Goal: Task Accomplishment & Management: Use online tool/utility

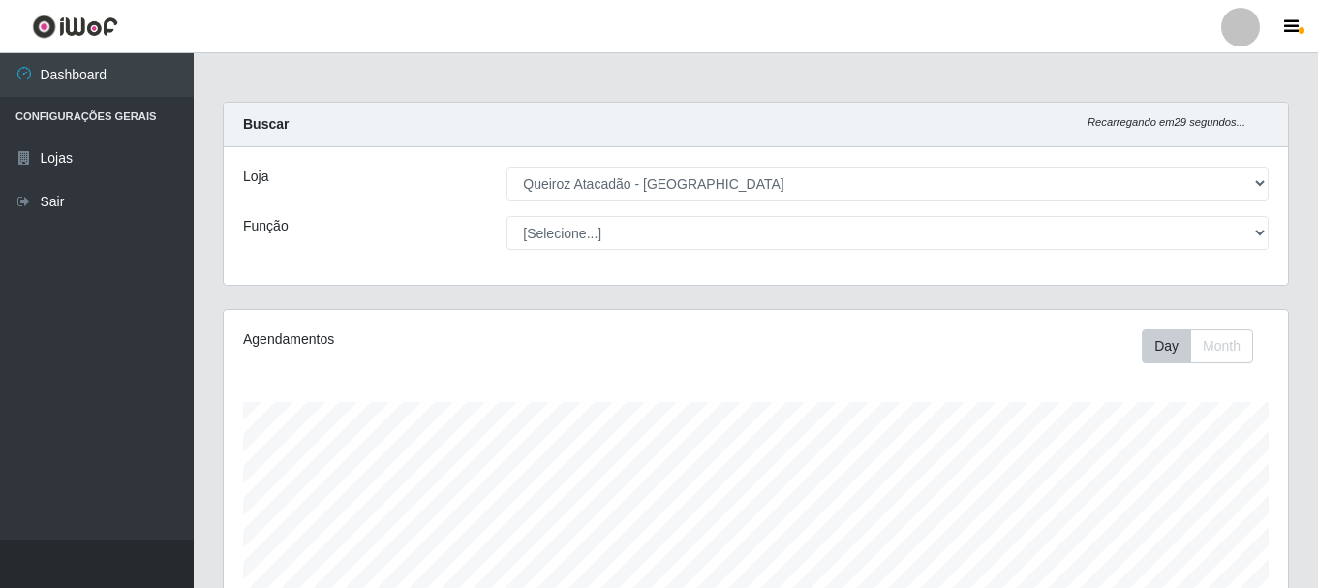
select select "464"
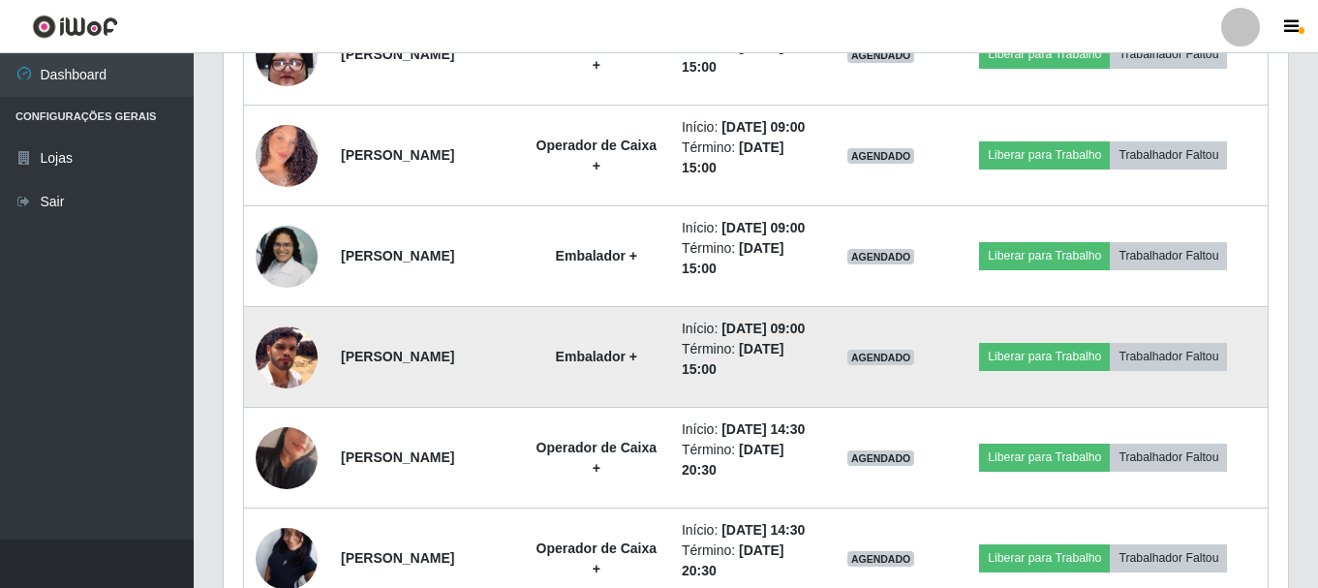
scroll to position [1516, 0]
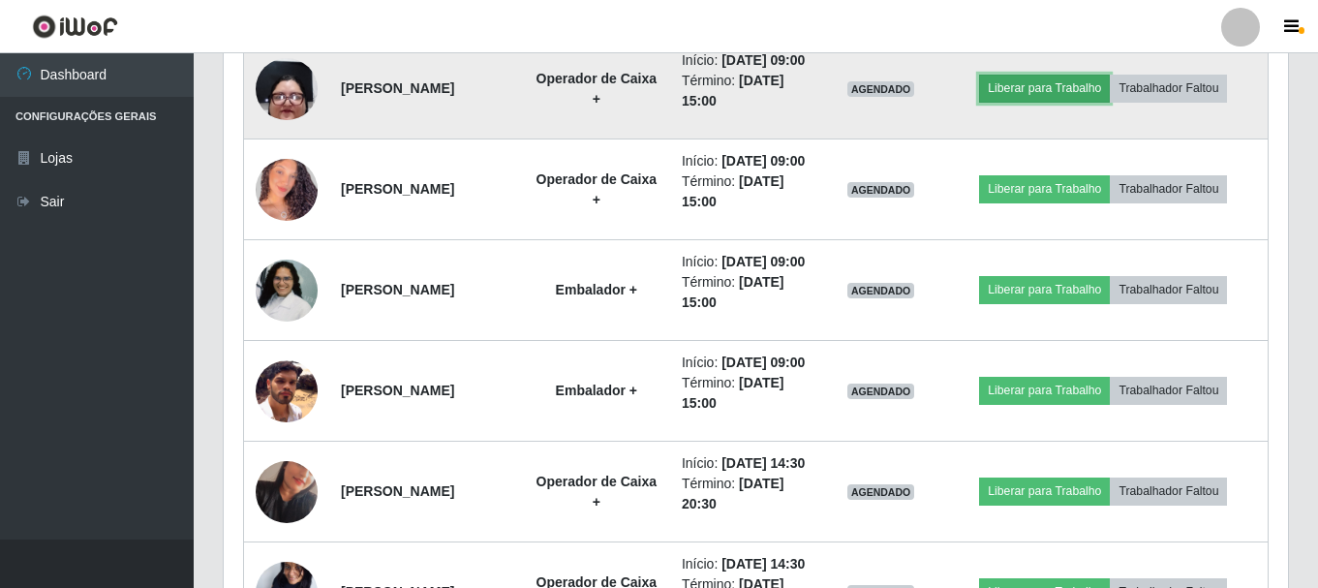
click at [1080, 102] on button "Liberar para Trabalho" at bounding box center [1044, 88] width 131 height 27
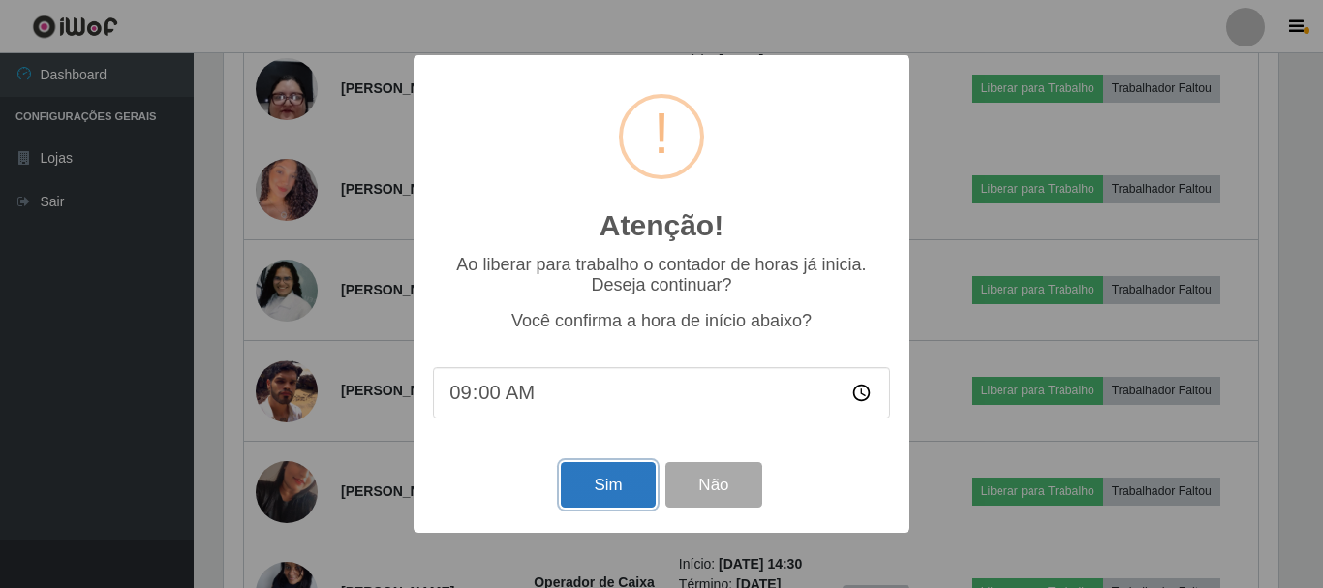
click at [624, 482] on button "Sim" at bounding box center [608, 485] width 94 height 46
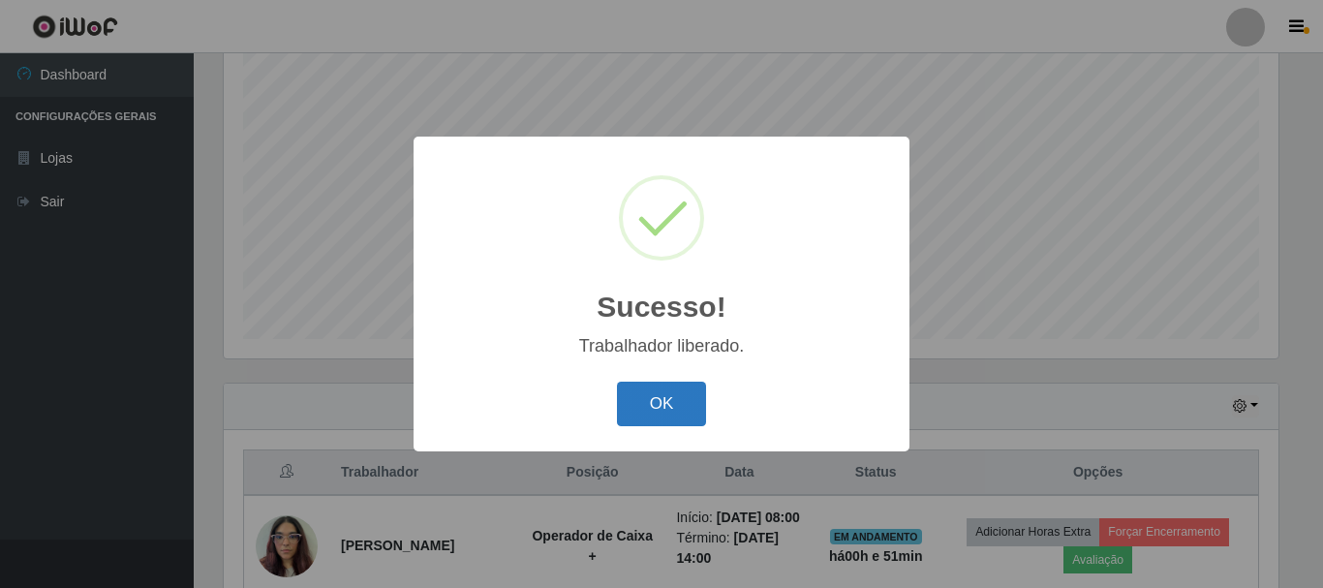
click at [667, 410] on button "OK" at bounding box center [662, 405] width 90 height 46
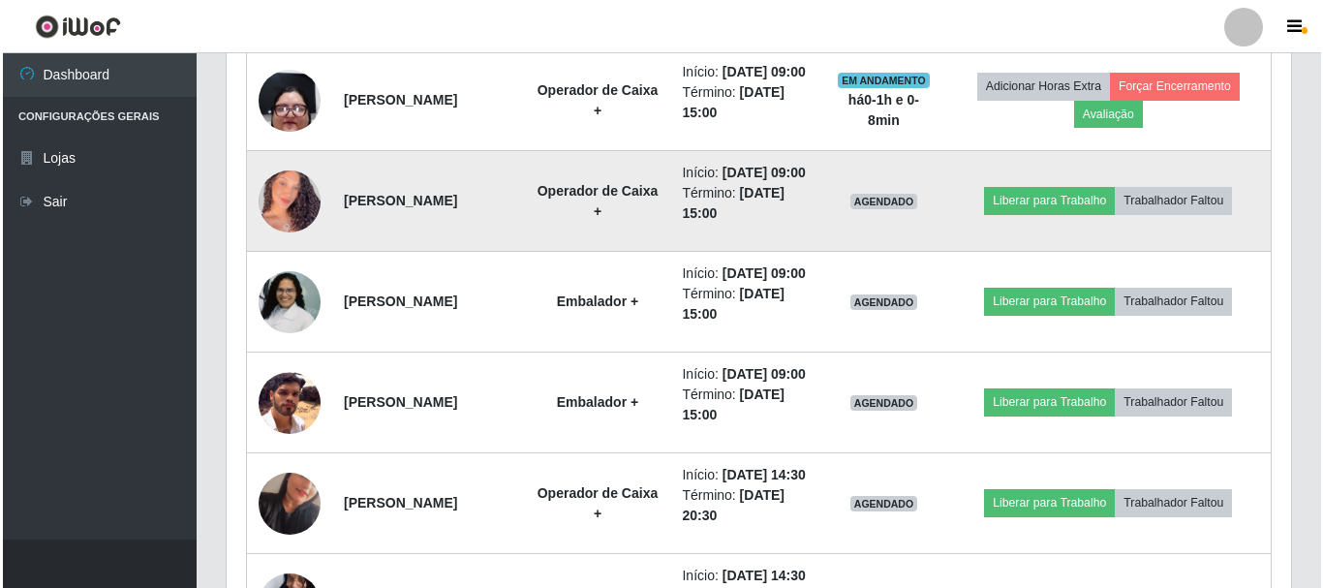
scroll to position [1613, 0]
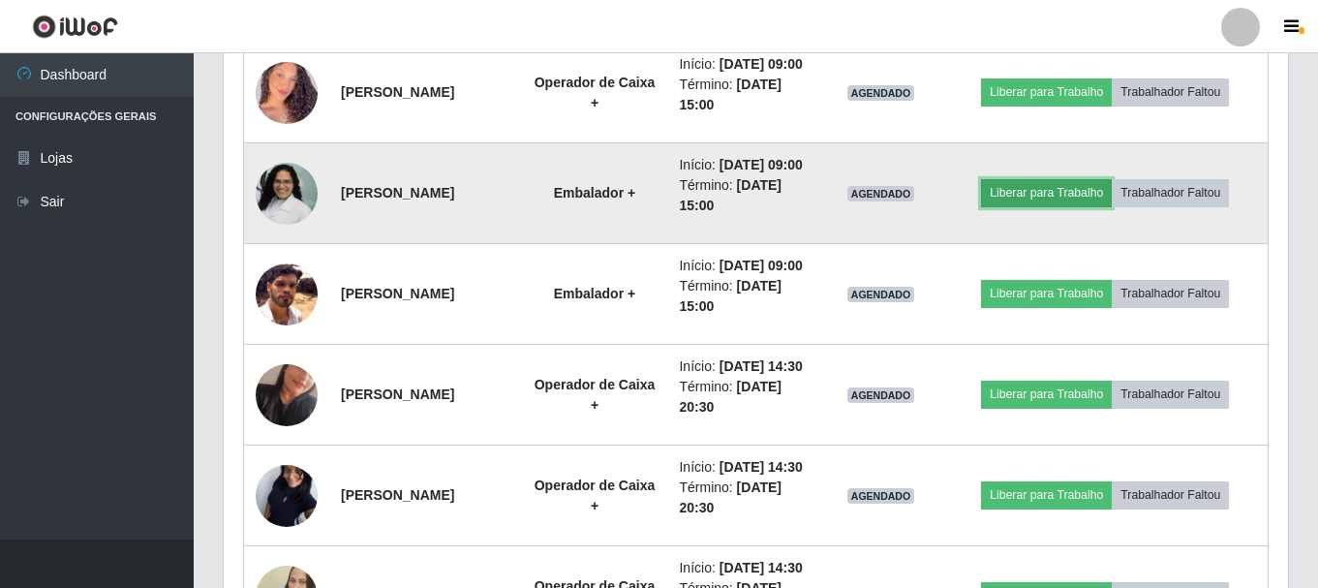
click at [1092, 206] on button "Liberar para Trabalho" at bounding box center [1046, 192] width 131 height 27
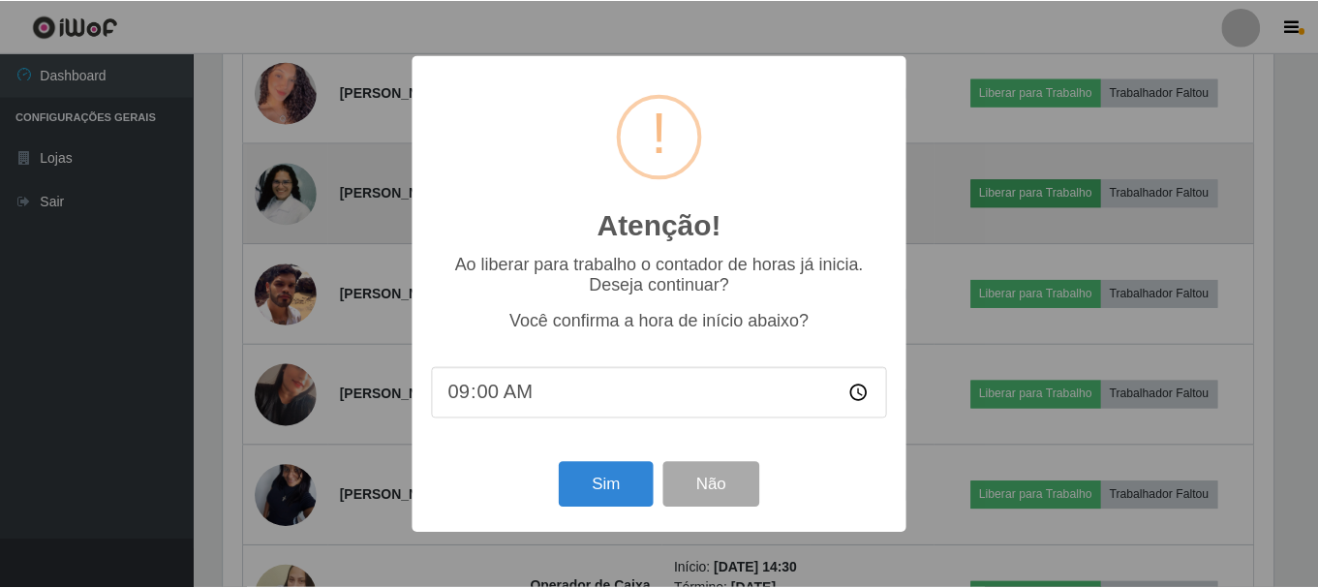
scroll to position [402, 1055]
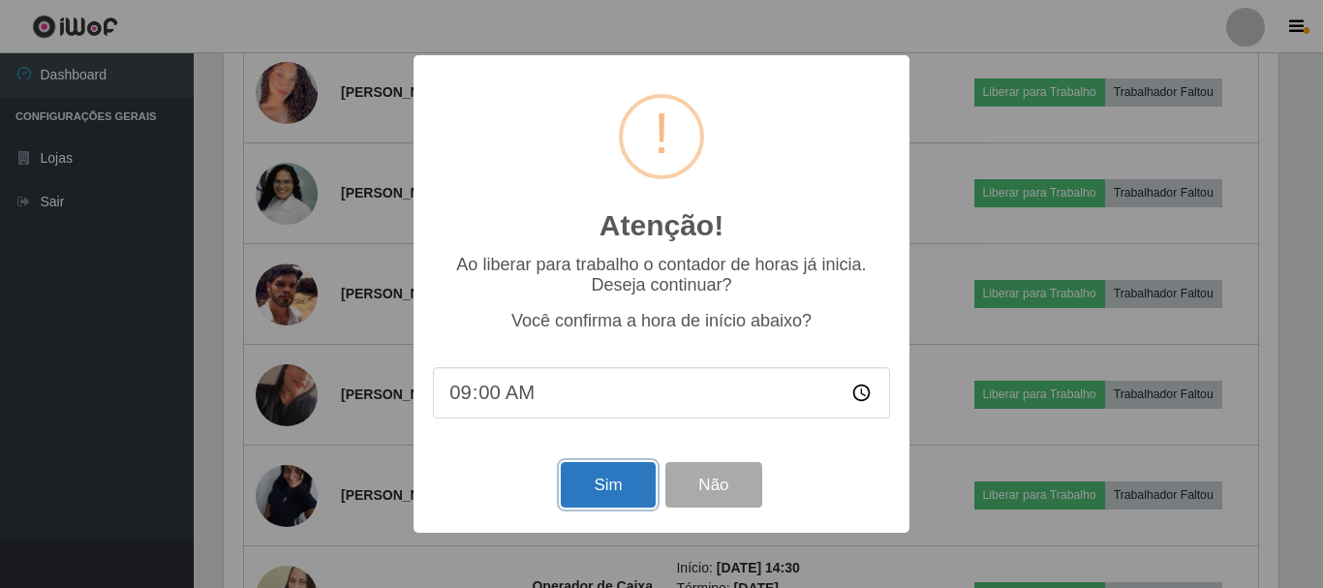
click at [608, 498] on button "Sim" at bounding box center [608, 485] width 94 height 46
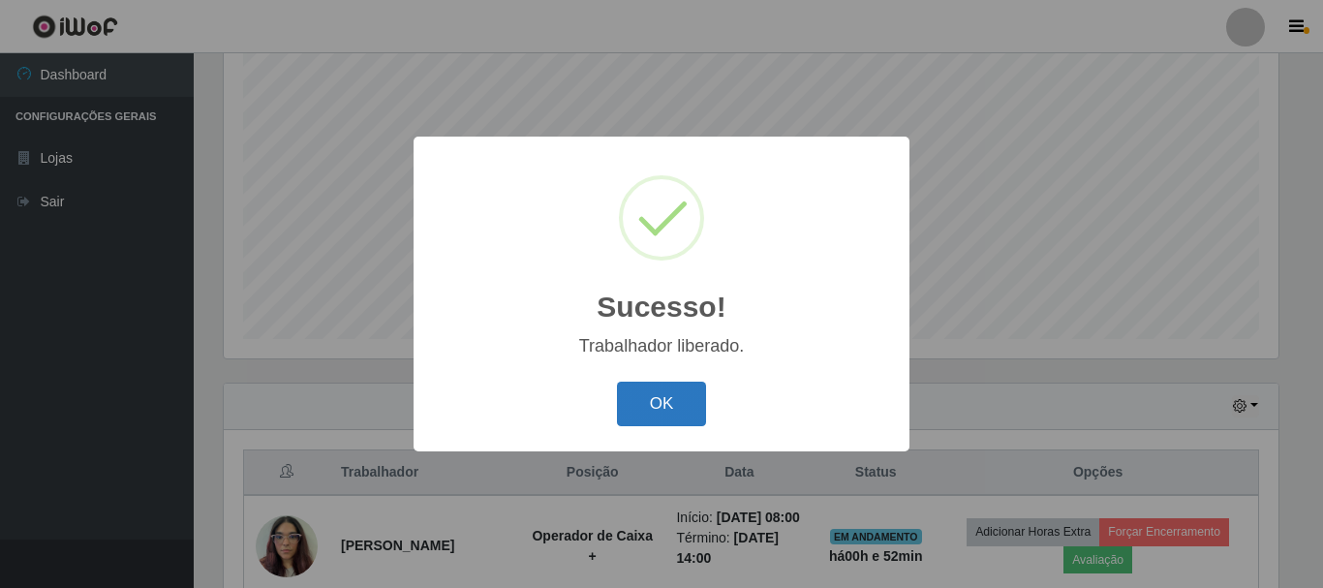
click at [677, 411] on button "OK" at bounding box center [662, 405] width 90 height 46
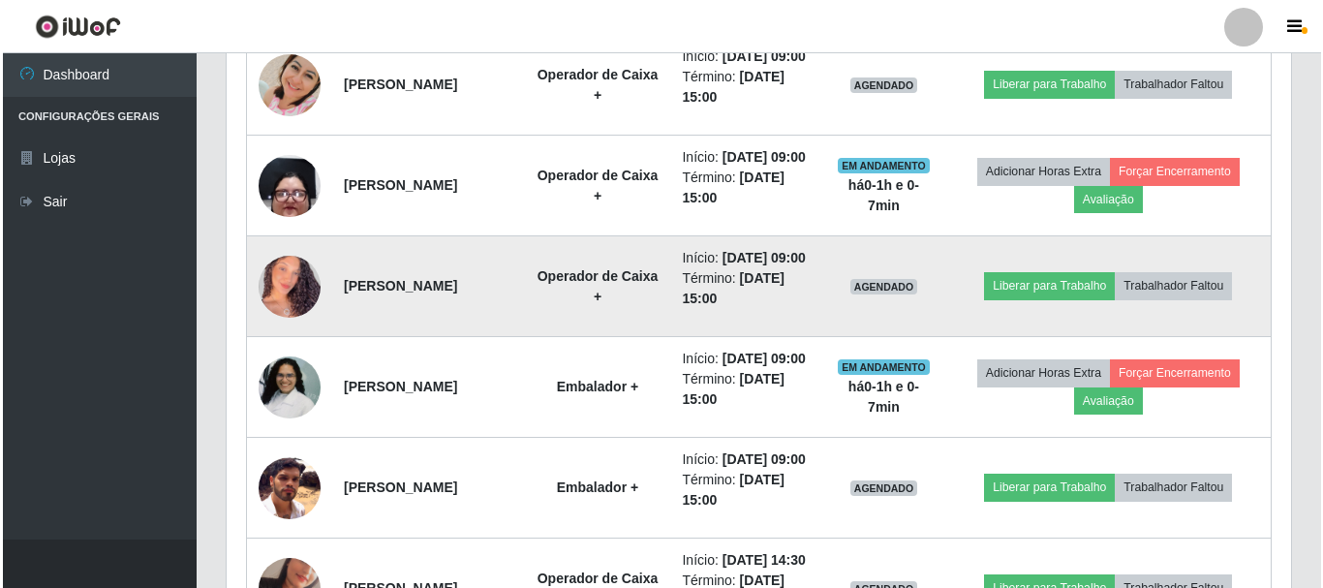
scroll to position [1516, 0]
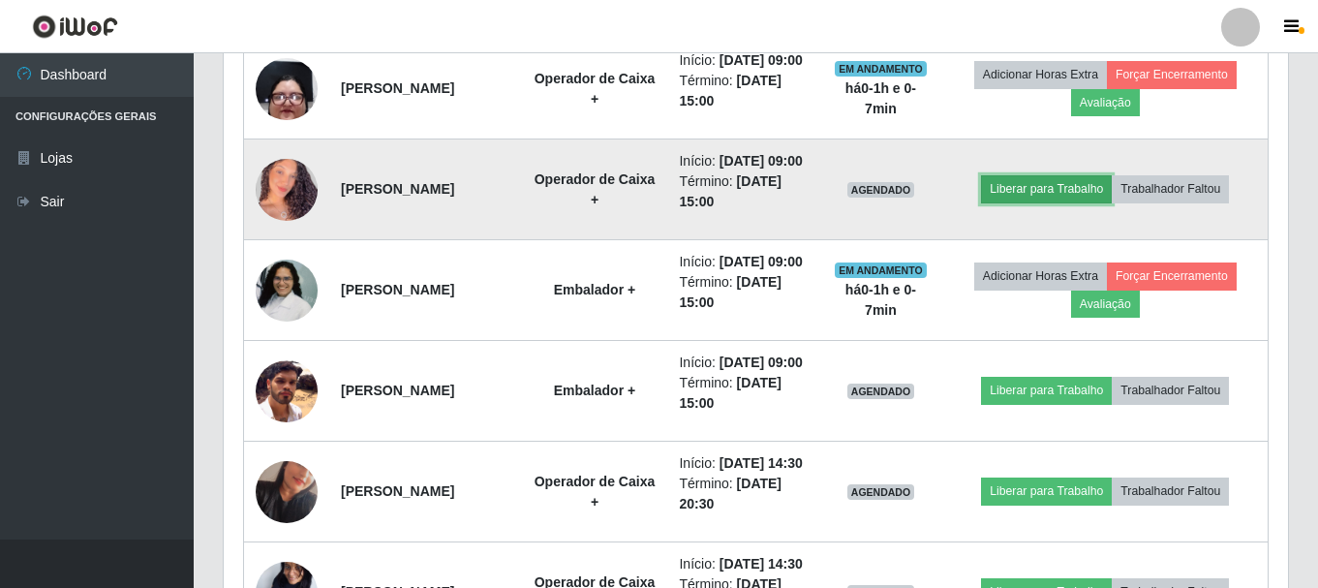
click at [1051, 202] on button "Liberar para Trabalho" at bounding box center [1046, 188] width 131 height 27
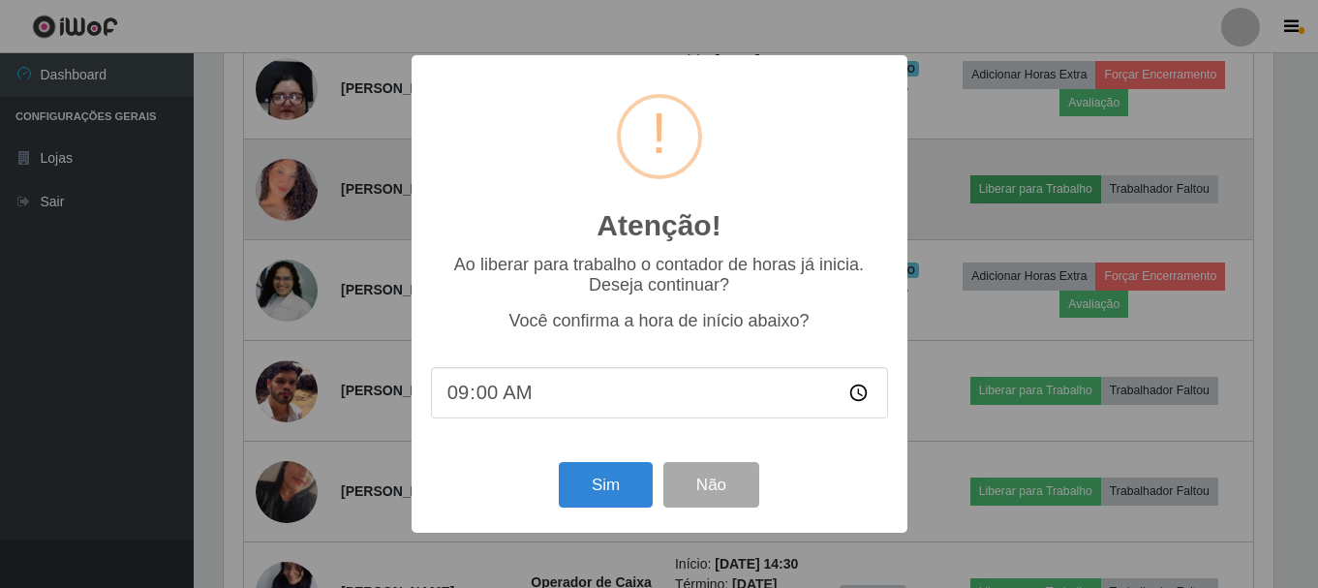
scroll to position [402, 1055]
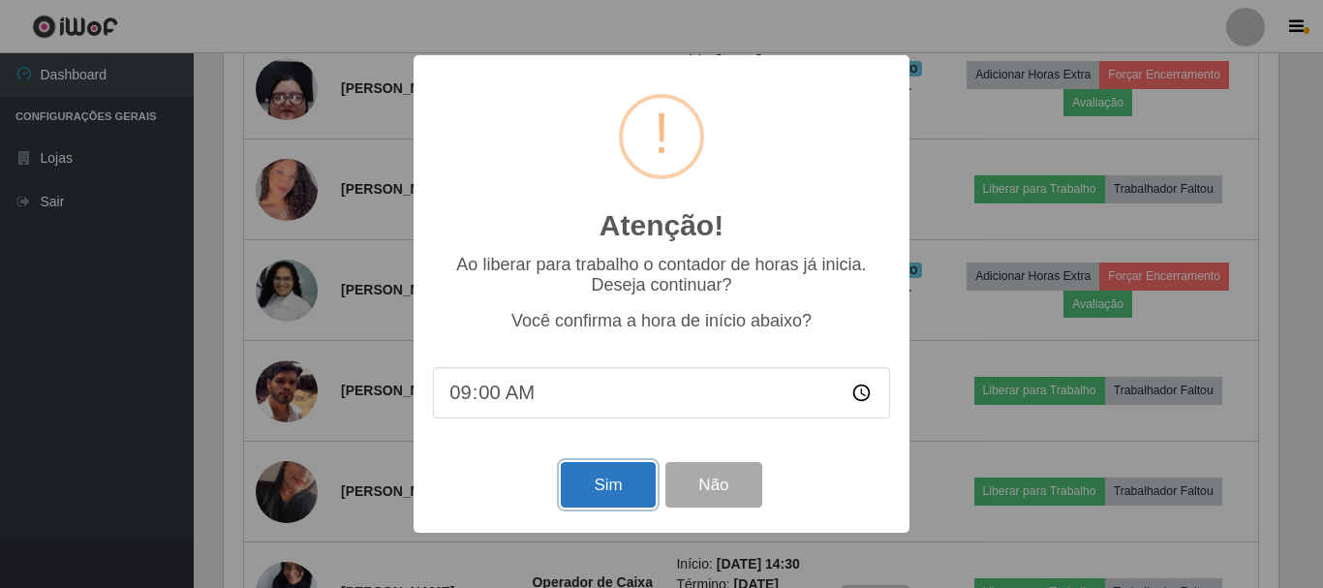
click at [611, 499] on button "Sim" at bounding box center [608, 485] width 94 height 46
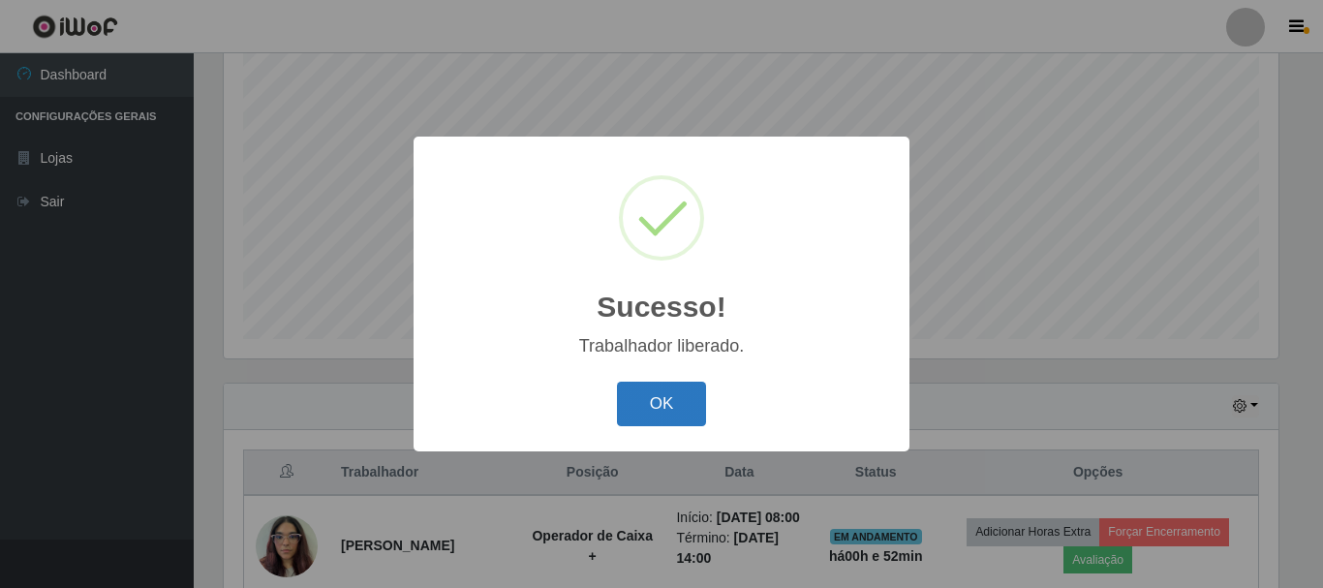
click at [672, 393] on button "OK" at bounding box center [662, 405] width 90 height 46
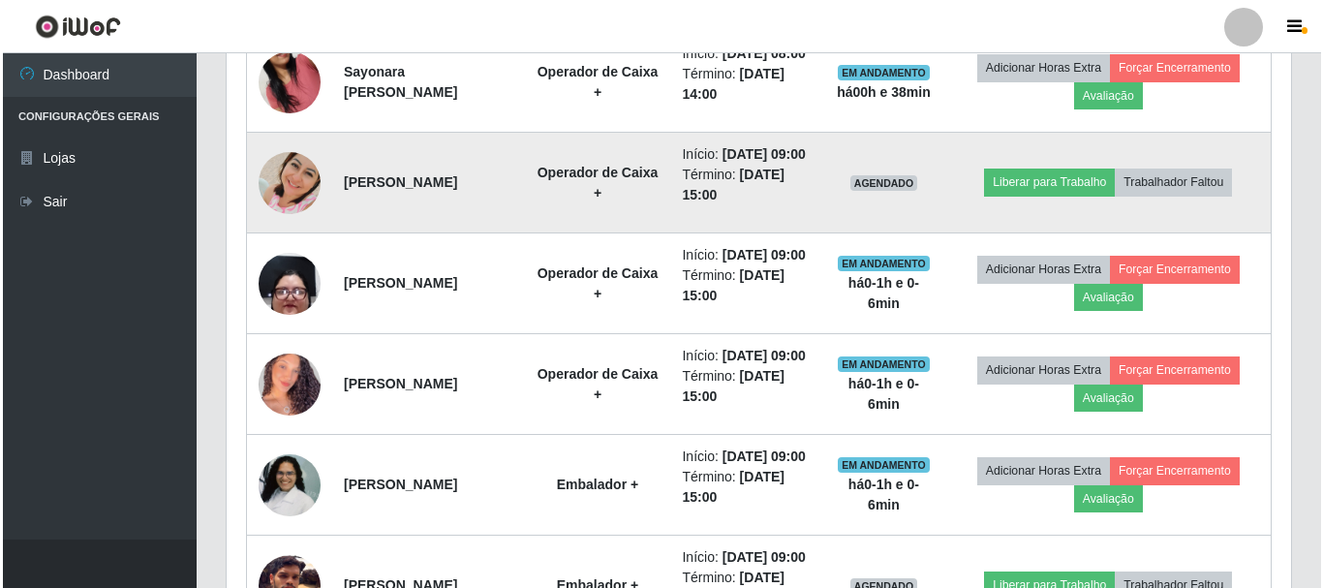
scroll to position [1322, 0]
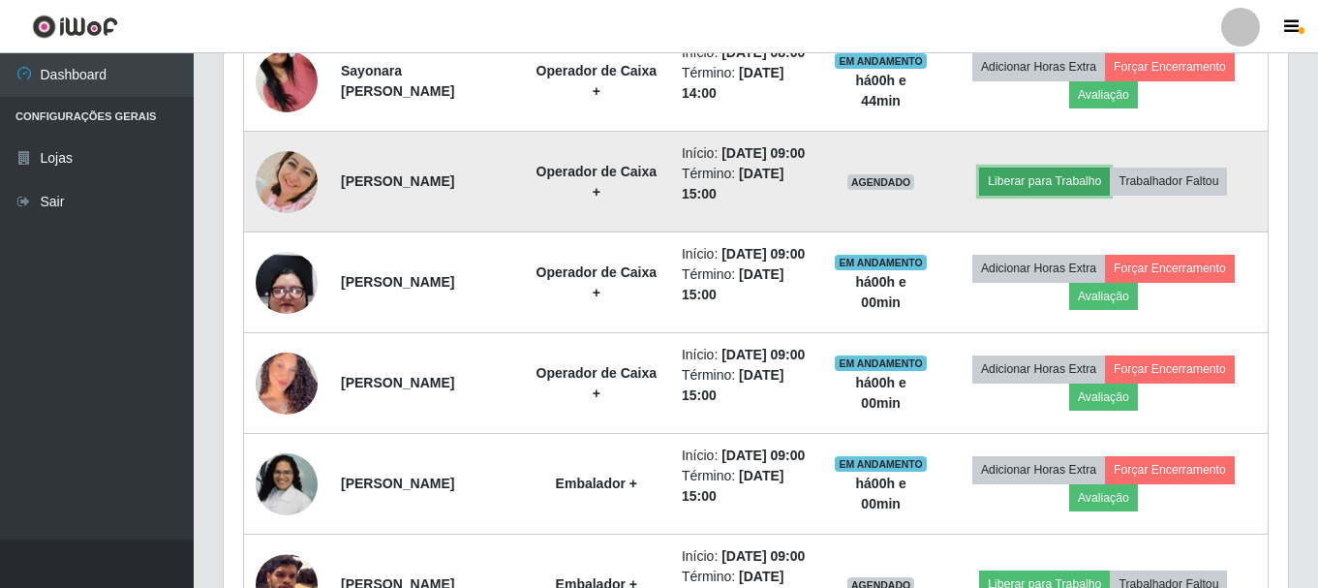
click at [1086, 195] on button "Liberar para Trabalho" at bounding box center [1044, 181] width 131 height 27
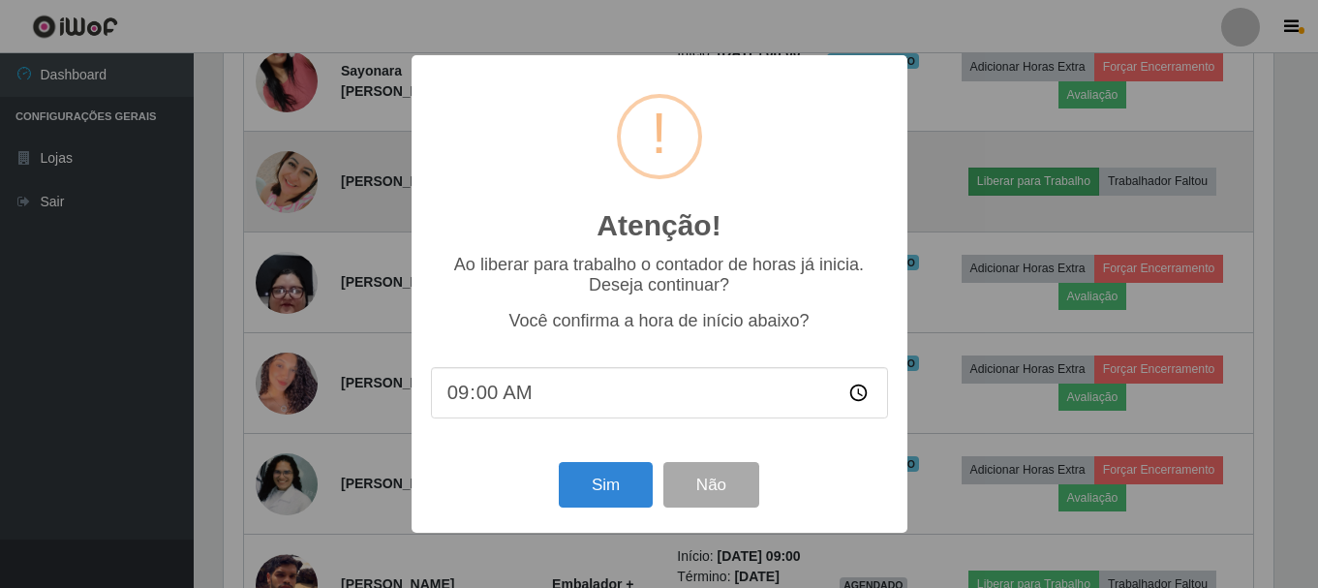
scroll to position [402, 1055]
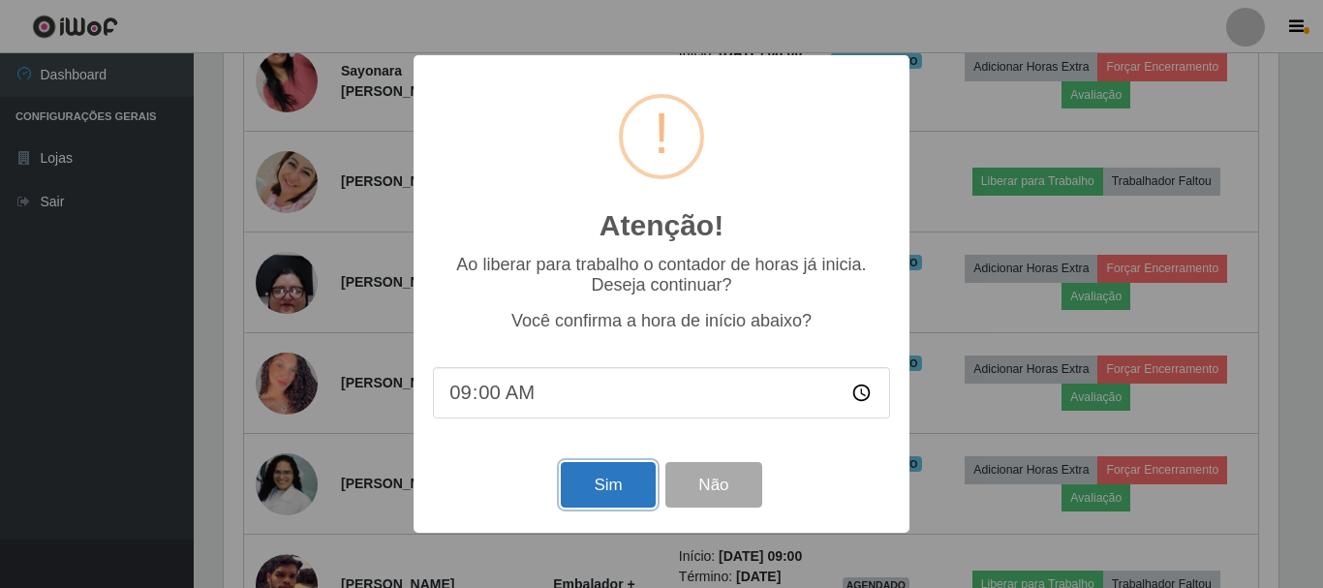
click at [604, 486] on button "Sim" at bounding box center [608, 485] width 94 height 46
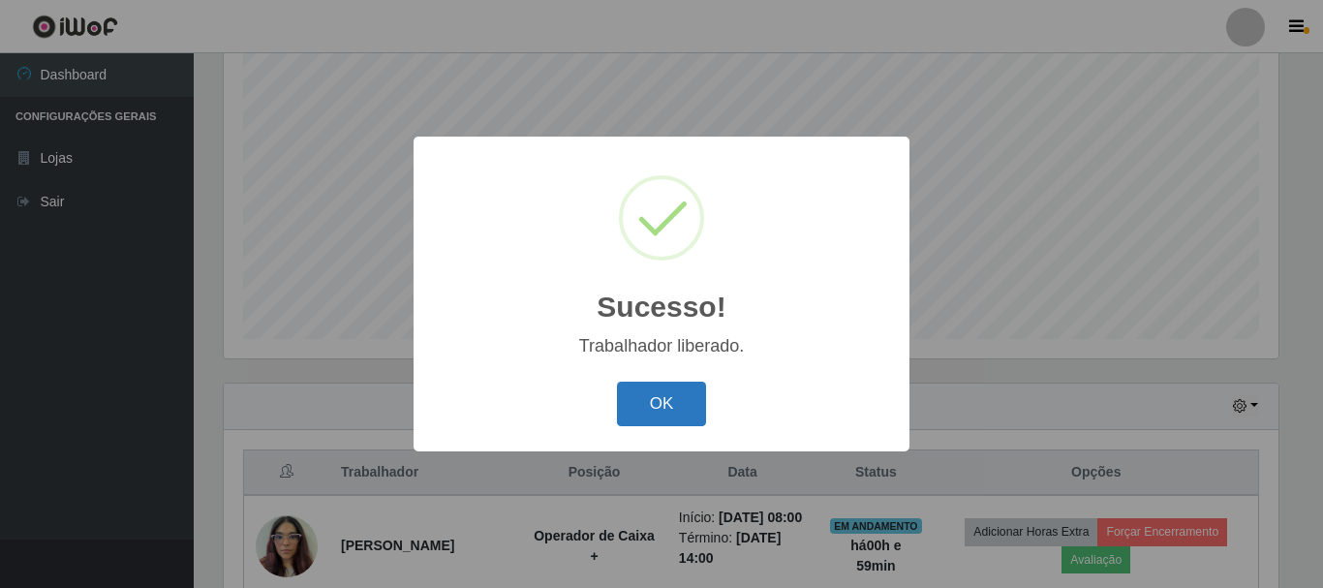
click at [651, 387] on button "OK" at bounding box center [662, 405] width 90 height 46
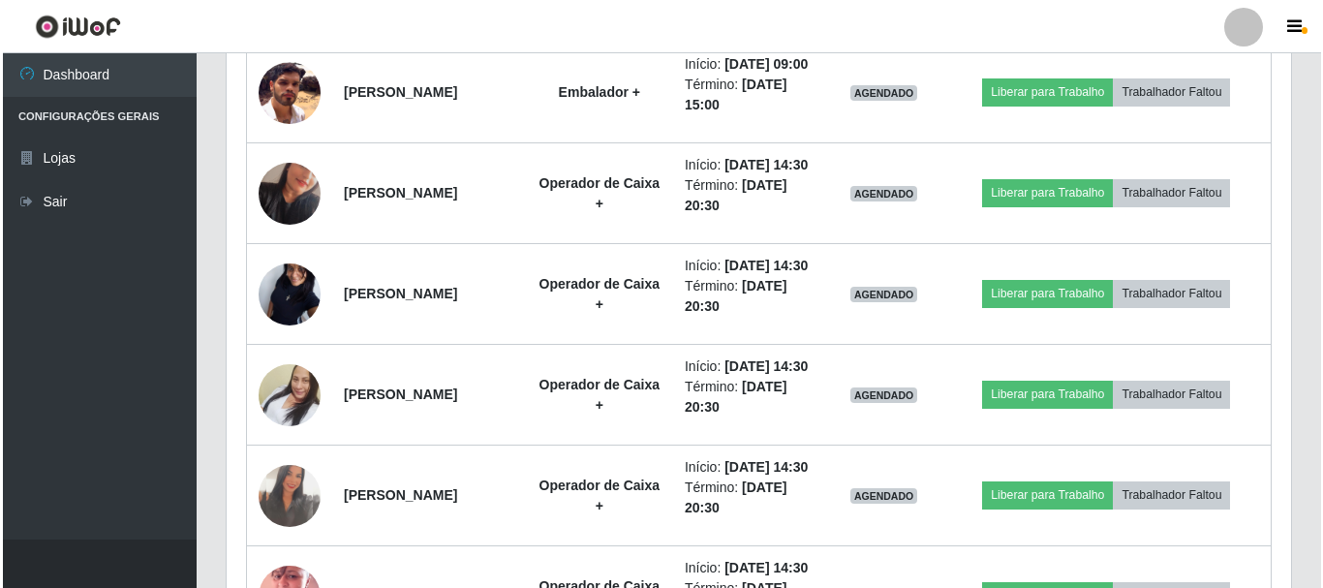
scroll to position [1806, 0]
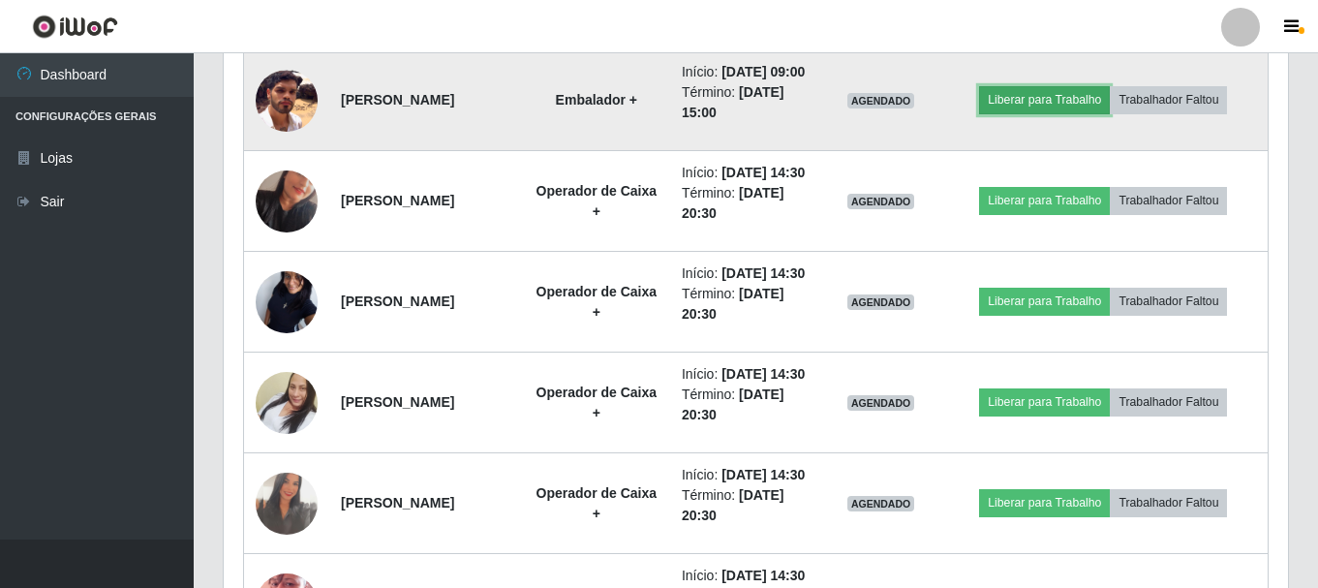
click at [1069, 113] on button "Liberar para Trabalho" at bounding box center [1044, 99] width 131 height 27
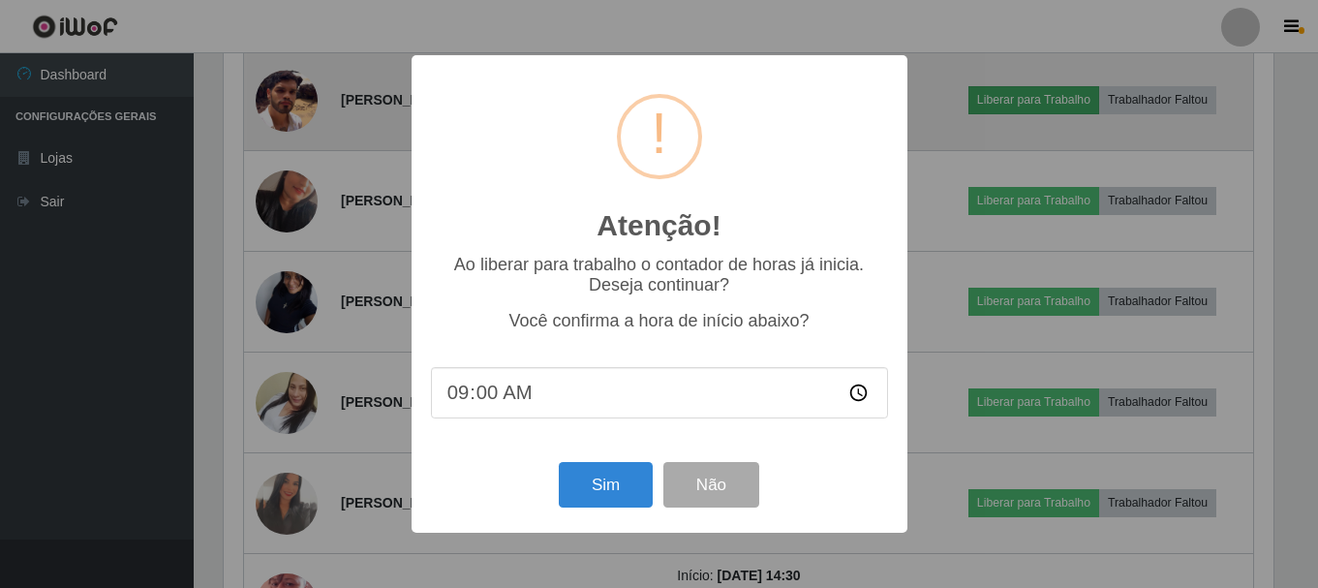
scroll to position [402, 1055]
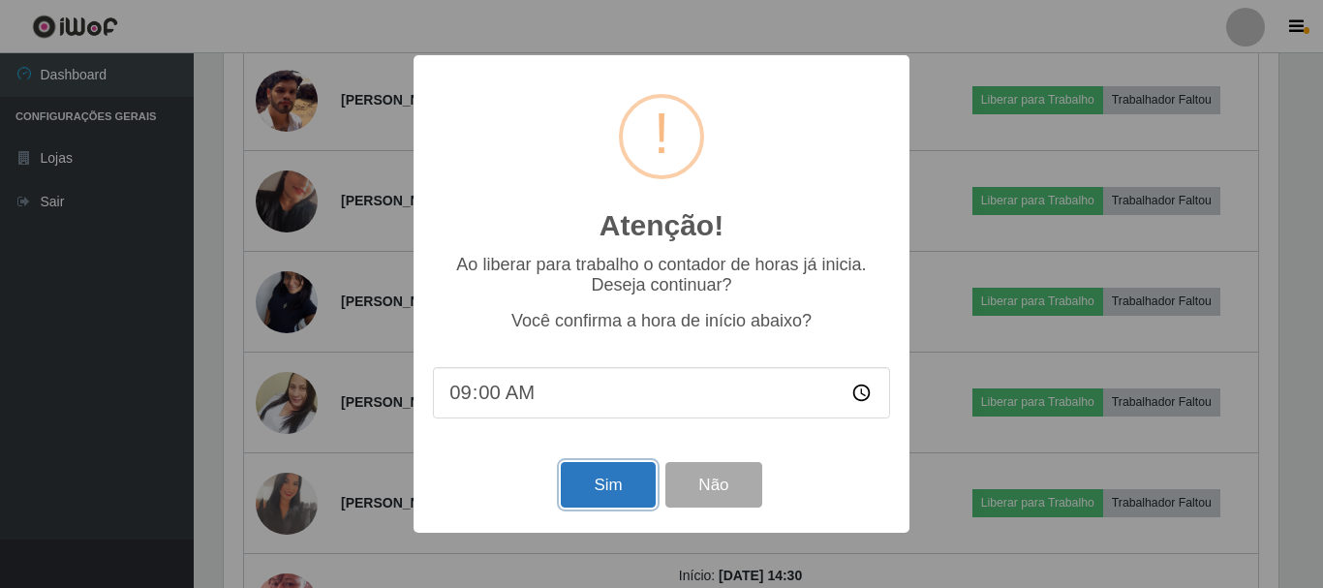
click at [640, 488] on button "Sim" at bounding box center [608, 485] width 94 height 46
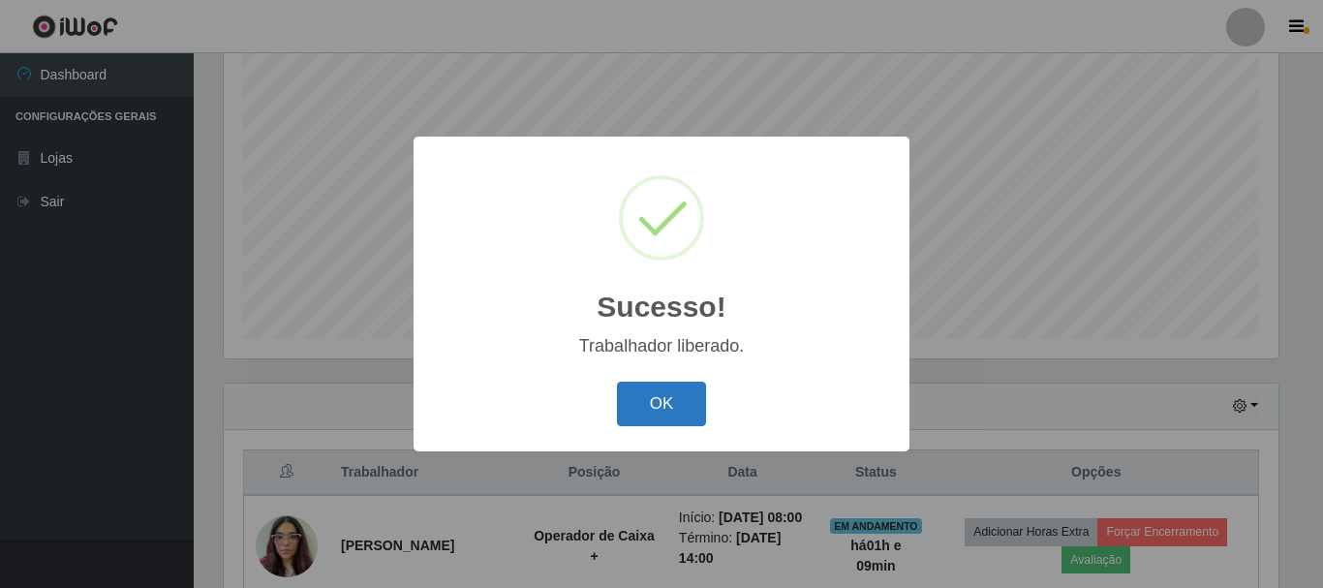
click at [664, 397] on button "OK" at bounding box center [662, 405] width 90 height 46
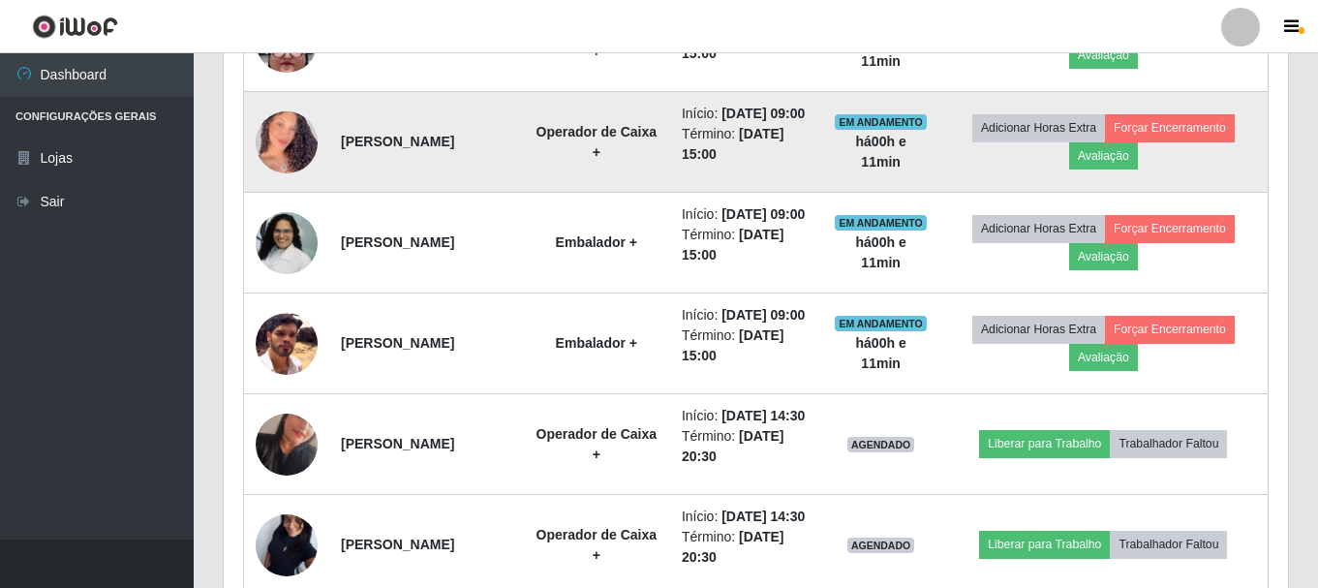
scroll to position [1516, 0]
